Goal: Task Accomplishment & Management: Use online tool/utility

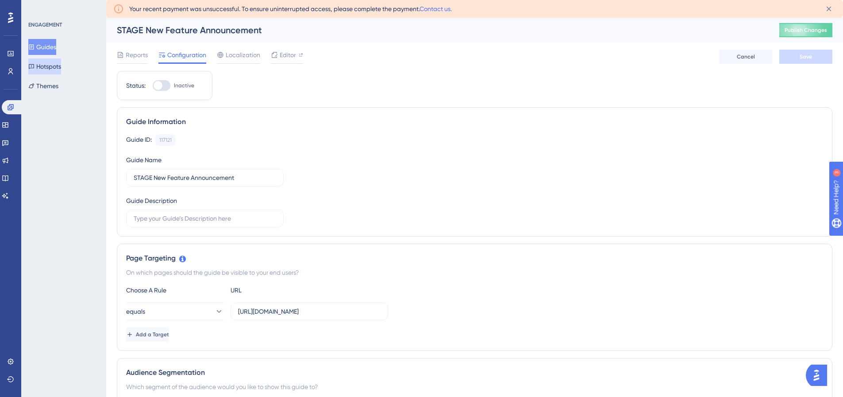
click at [55, 61] on button "Hotspots" at bounding box center [44, 66] width 33 height 16
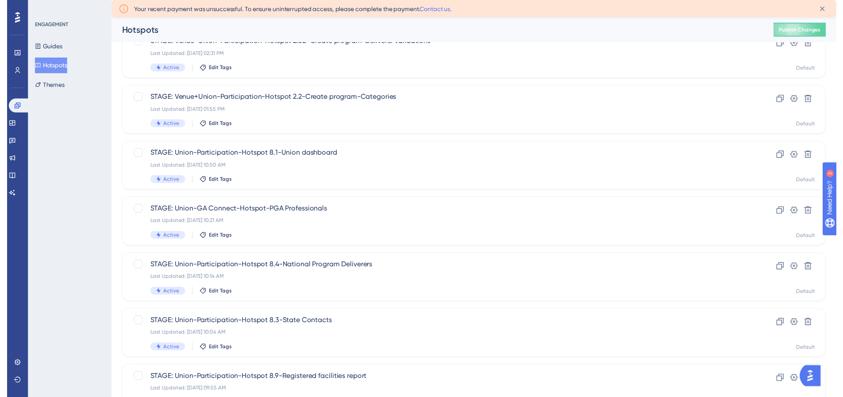
scroll to position [18, 0]
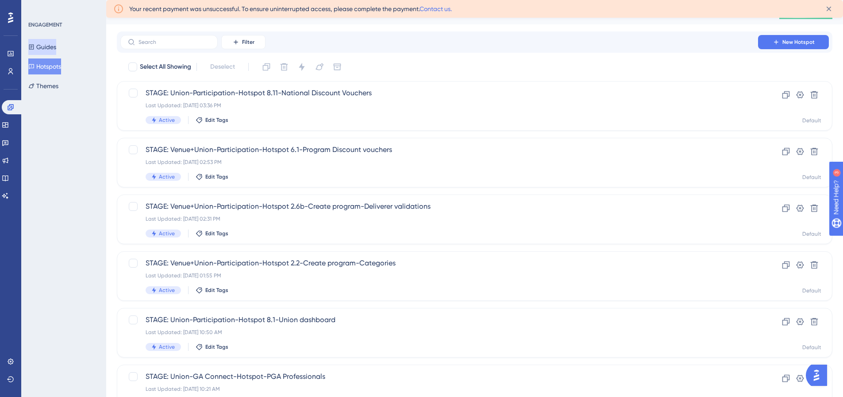
click at [41, 42] on button "Guides" at bounding box center [42, 47] width 28 height 16
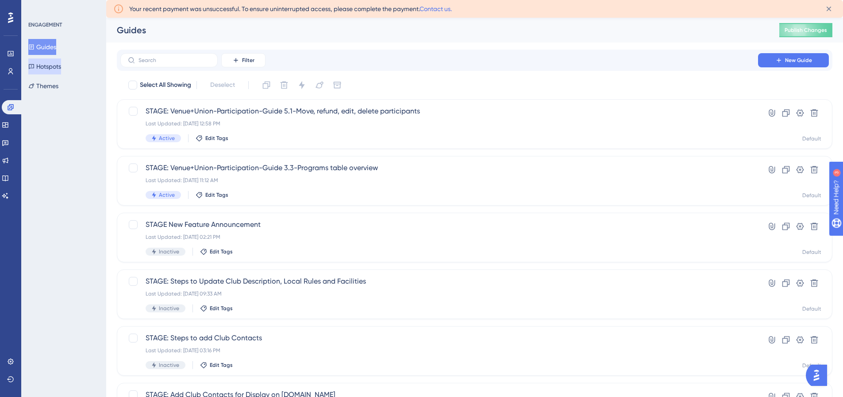
click at [51, 70] on button "Hotspots" at bounding box center [44, 66] width 33 height 16
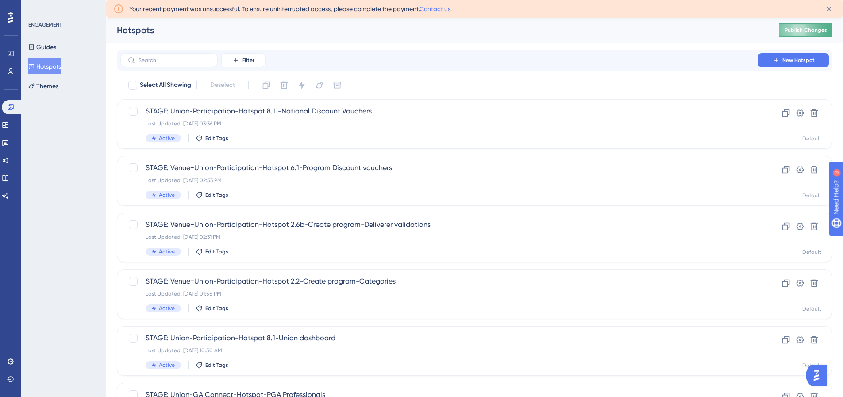
click at [811, 37] on button "Publish Changes" at bounding box center [805, 30] width 53 height 14
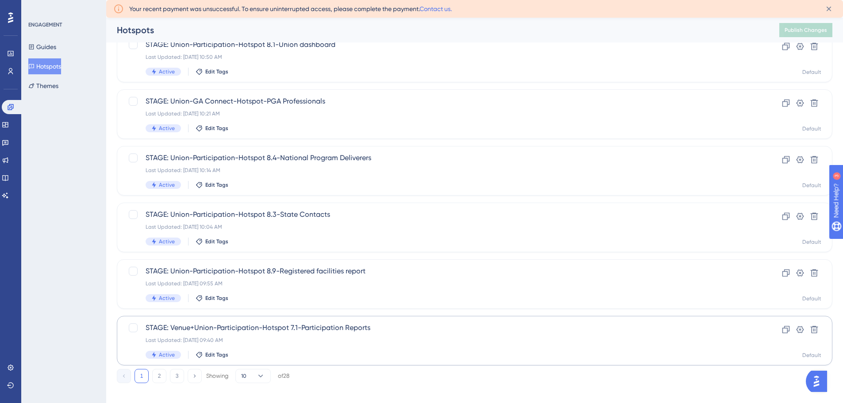
scroll to position [284, 0]
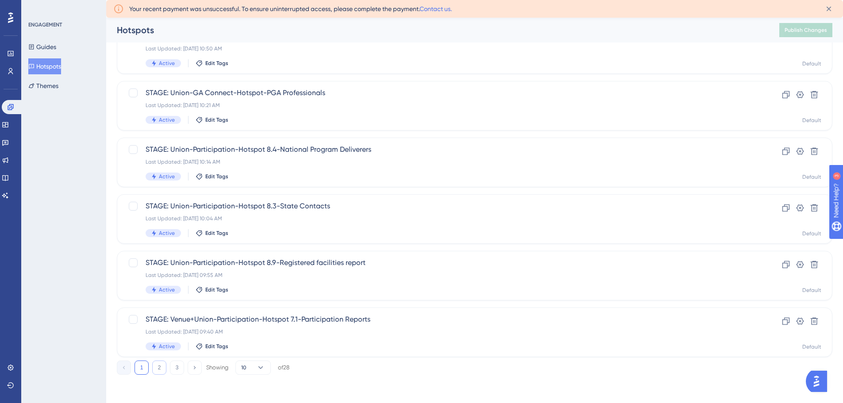
click at [158, 370] on button "2" at bounding box center [159, 368] width 14 height 14
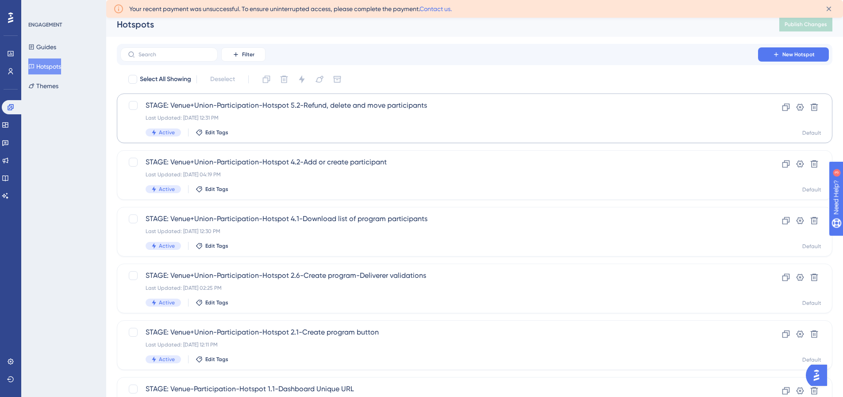
scroll to position [0, 0]
